Goal: Find specific page/section: Find specific page/section

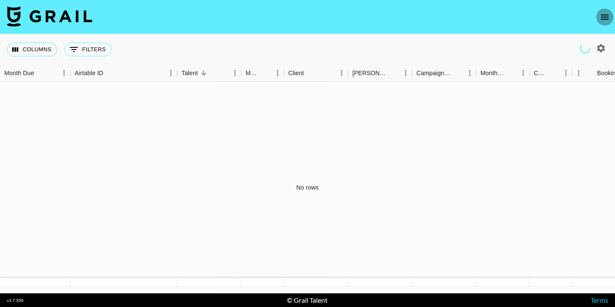
click at [608, 16] on icon "open drawer" at bounding box center [604, 17] width 10 height 10
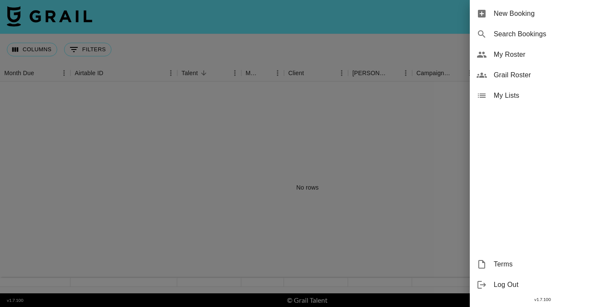
click at [515, 56] on span "My Roster" at bounding box center [551, 55] width 114 height 10
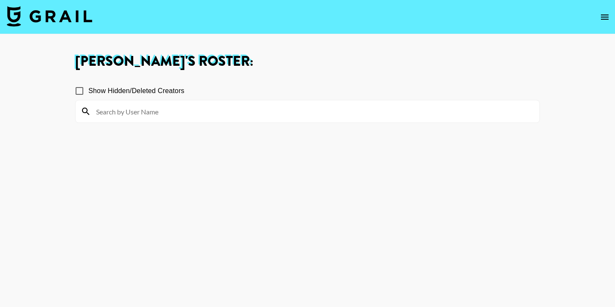
click at [219, 113] on input at bounding box center [312, 112] width 443 height 14
click at [79, 139] on section "Show Hidden/Deleted Creators [PERSON_NAME]" at bounding box center [307, 194] width 465 height 239
click at [86, 109] on icon at bounding box center [86, 111] width 10 height 10
click at [145, 113] on input "[PERSON_NAME]" at bounding box center [312, 112] width 443 height 14
type input "m"
